Goal: Transaction & Acquisition: Purchase product/service

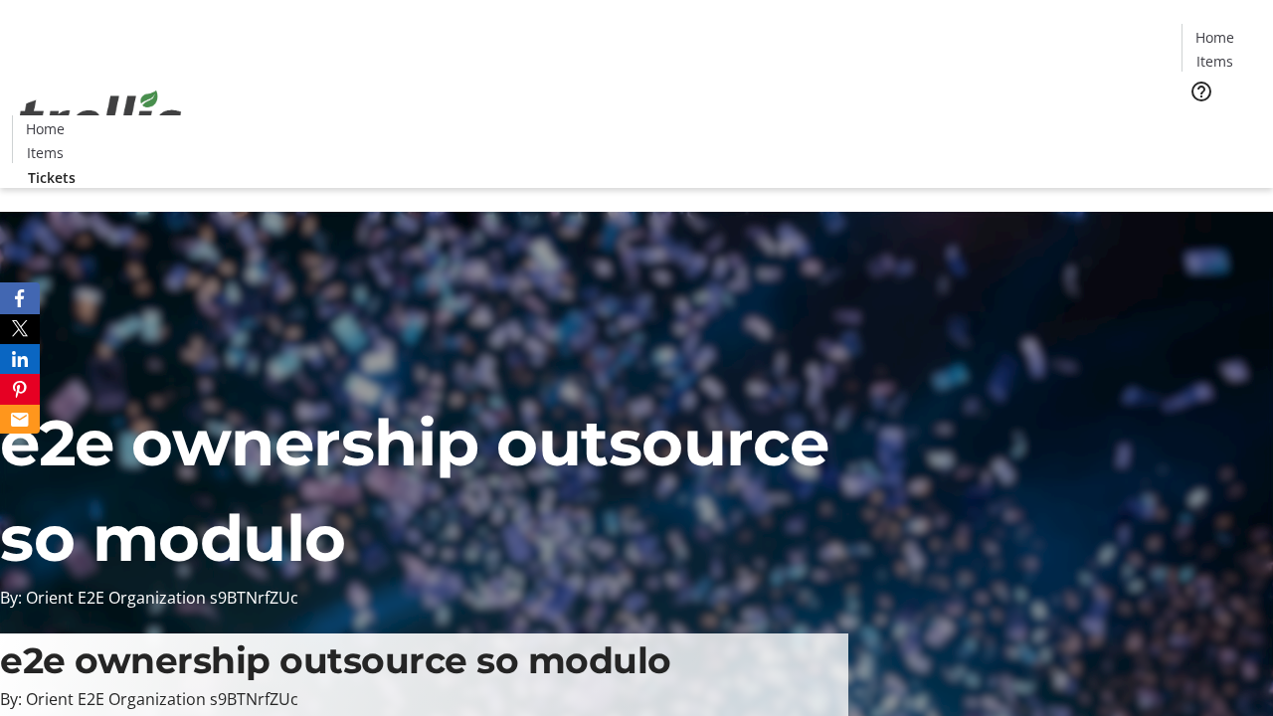
click at [1198, 115] on span "Tickets" at bounding box center [1222, 125] width 48 height 21
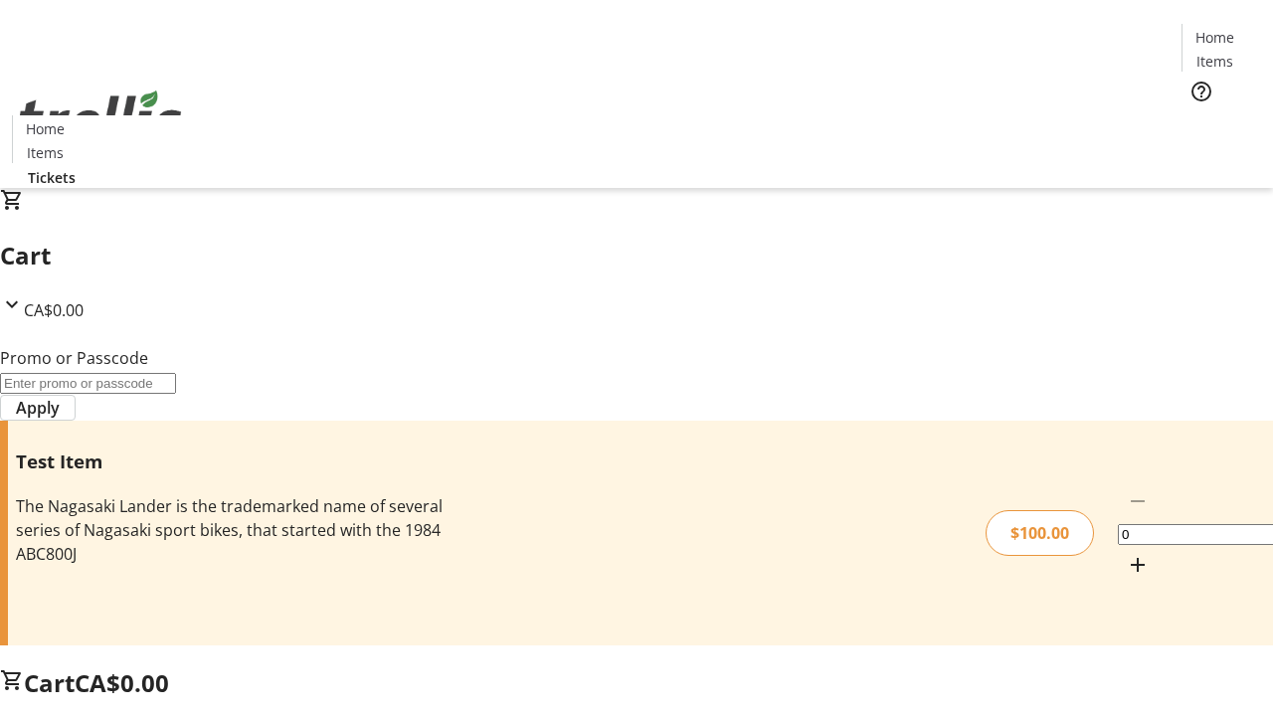
click at [1126, 553] on mat-icon "Increment by one" at bounding box center [1138, 565] width 24 height 24
type input "1"
type input "PERCENT"
